Goal: Use online tool/utility: Utilize a website feature to perform a specific function

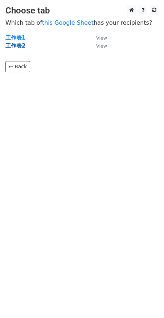
click at [16, 48] on strong "工作表2" at bounding box center [15, 46] width 20 height 7
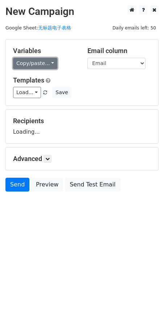
click at [40, 60] on link "Copy/paste..." at bounding box center [35, 63] width 44 height 11
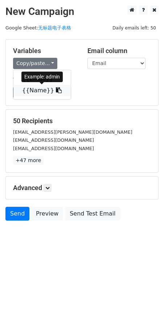
click at [36, 88] on link "{{Name}}" at bounding box center [41, 91] width 57 height 12
